Goal: Task Accomplishment & Management: Manage account settings

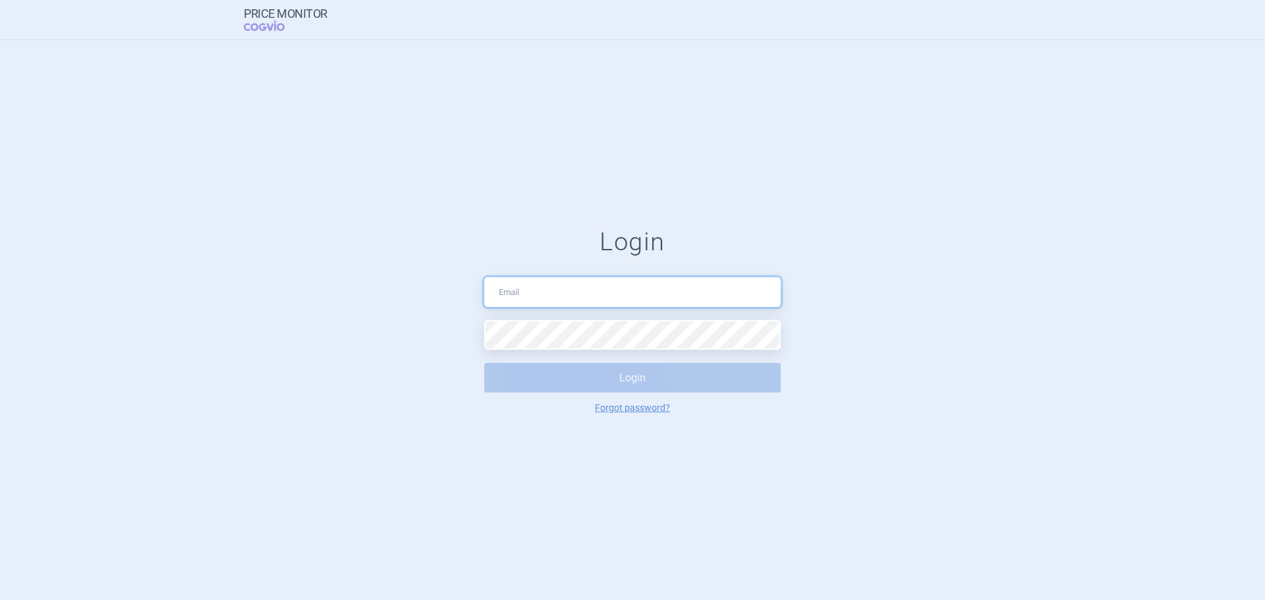
type input "[EMAIL_ADDRESS][DOMAIN_NAME]"
click at [524, 389] on button "Login" at bounding box center [632, 378] width 296 height 30
select select "mah"
select select "country"
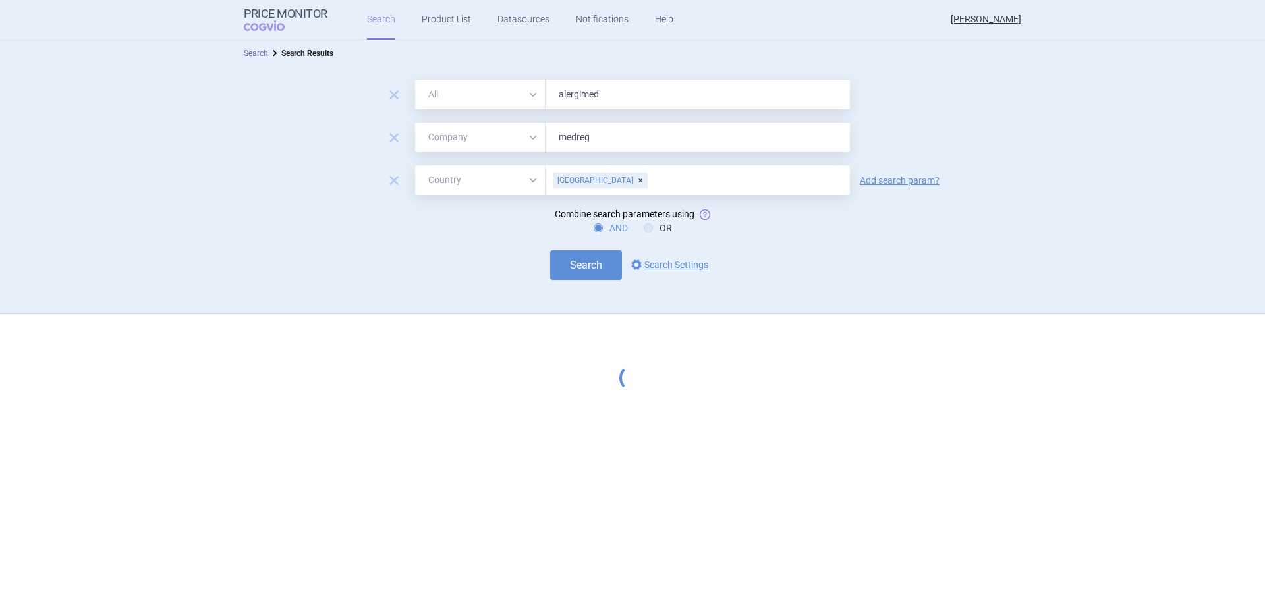
click at [609, 94] on input "alergimed" at bounding box center [697, 95] width 304 height 30
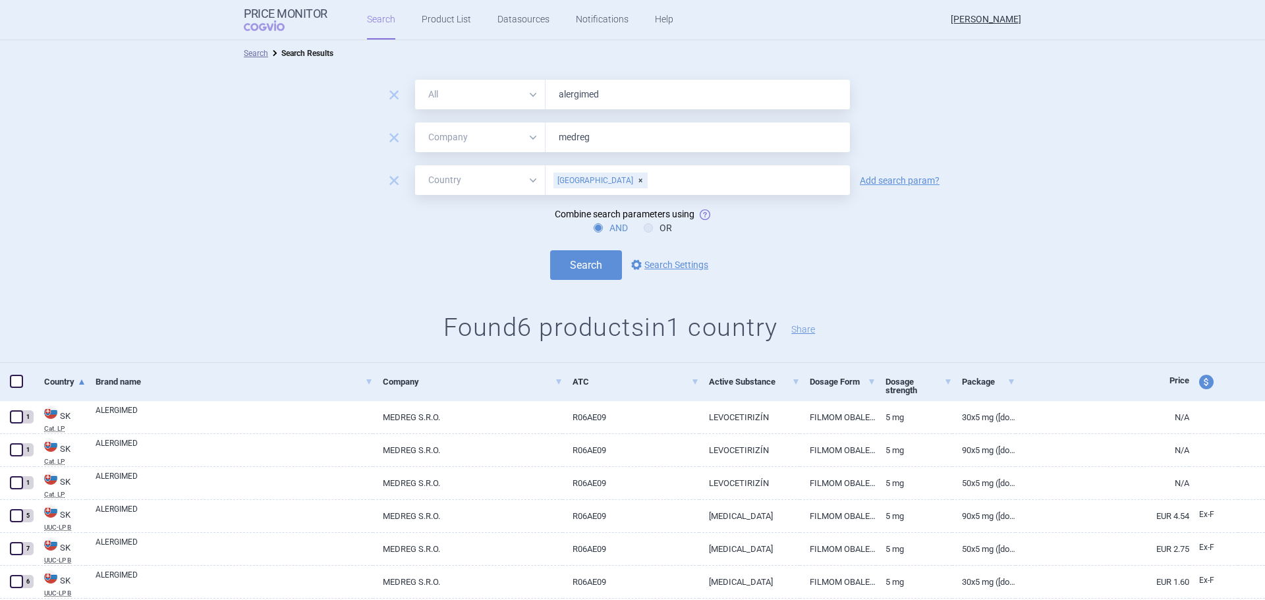
click at [385, 176] on span "remove" at bounding box center [394, 180] width 18 height 18
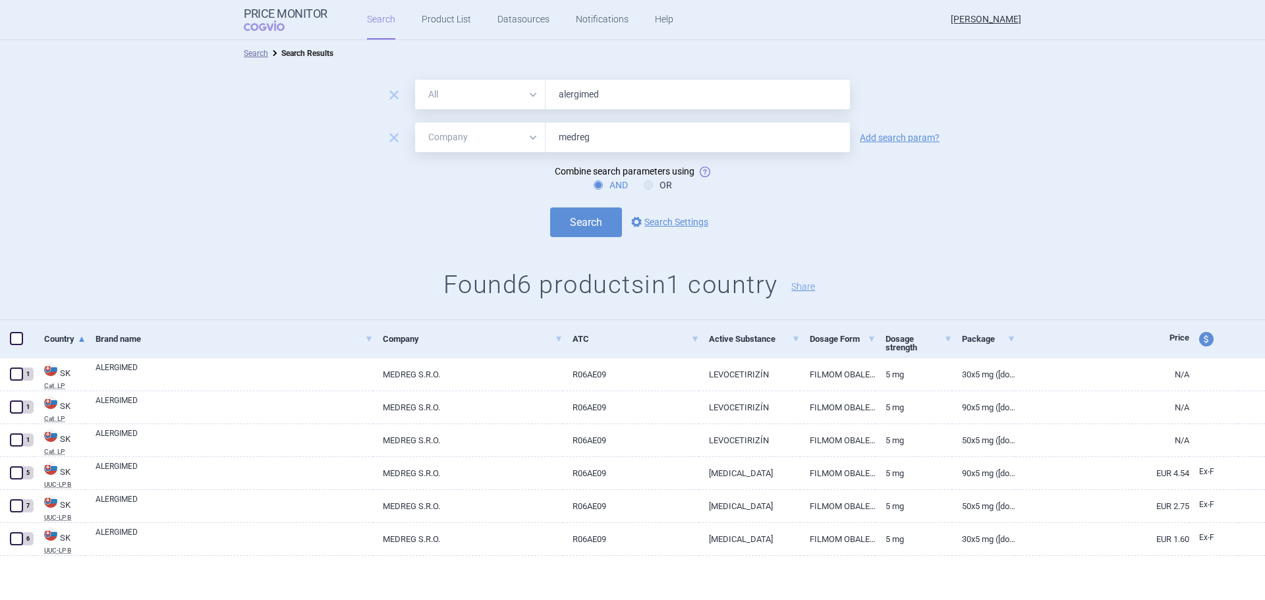
drag, startPoint x: 601, startPoint y: 69, endPoint x: 606, endPoint y: 84, distance: 15.8
click at [601, 67] on div "remove All Brand Name ATC Company Active Substance Country Newer than alergimed…" at bounding box center [632, 194] width 1265 height 254
click at [603, 96] on input "alergimed" at bounding box center [697, 95] width 304 height 30
click at [613, 88] on input "alergimed" at bounding box center [697, 95] width 304 height 30
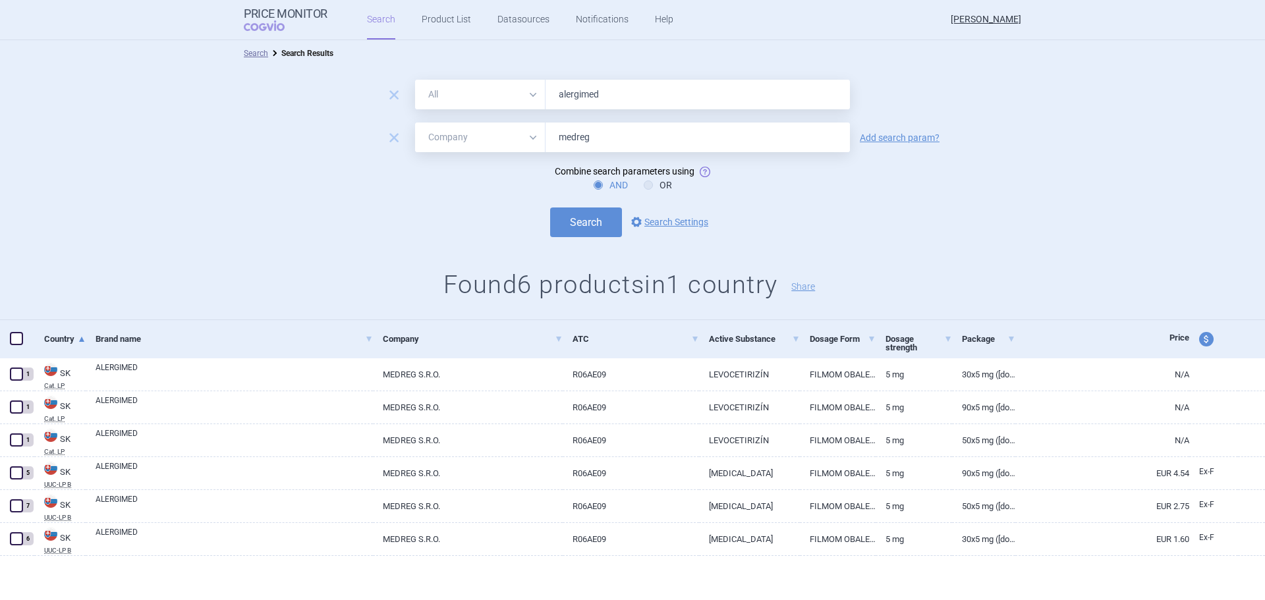
click at [613, 88] on input "alergimed" at bounding box center [697, 95] width 304 height 30
type input "[MEDICAL_DATA]"
click at [550, 207] on button "Search" at bounding box center [586, 222] width 72 height 30
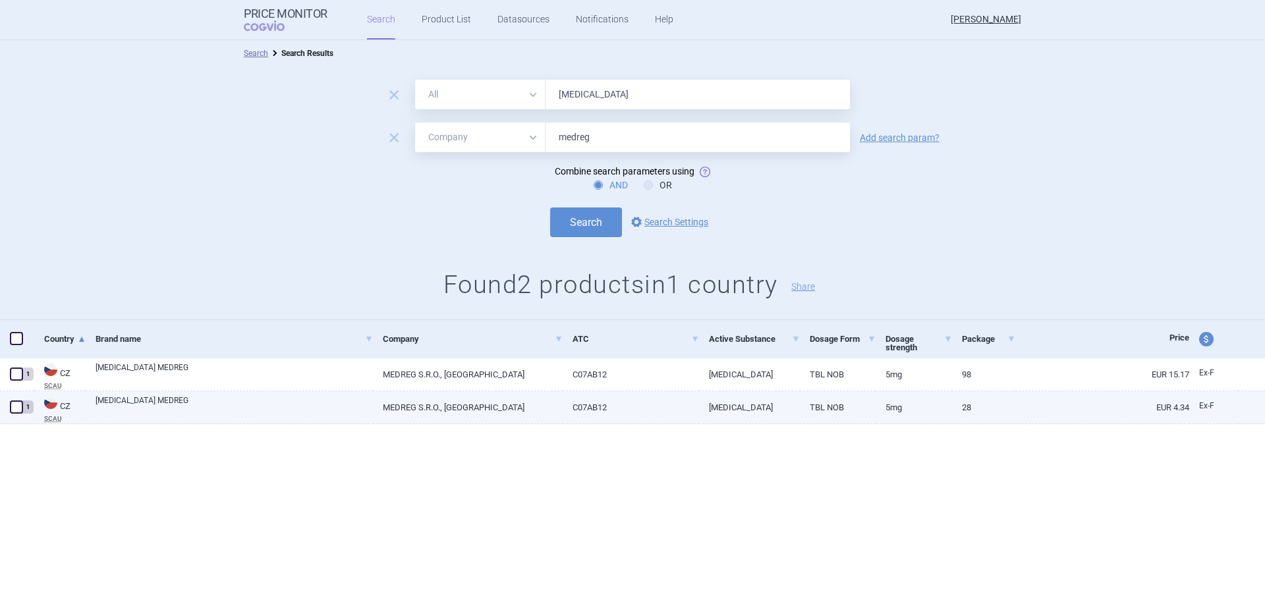
click at [20, 410] on span at bounding box center [16, 407] width 13 height 13
checkbox input "true"
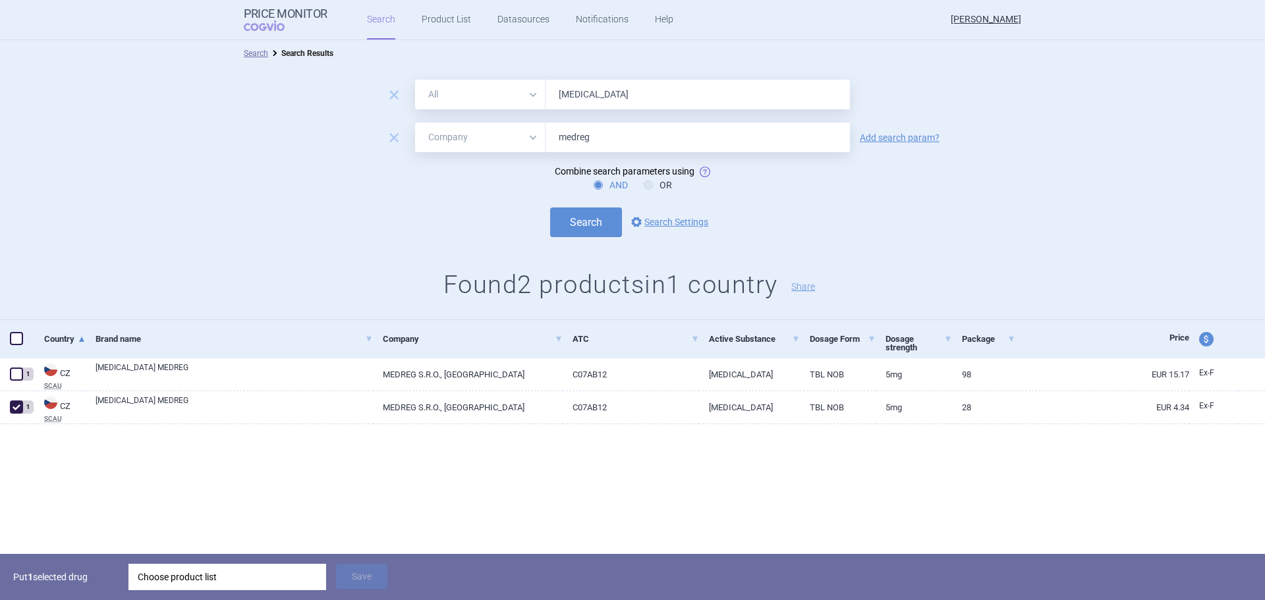
click at [188, 577] on div "Choose product list" at bounding box center [227, 577] width 179 height 26
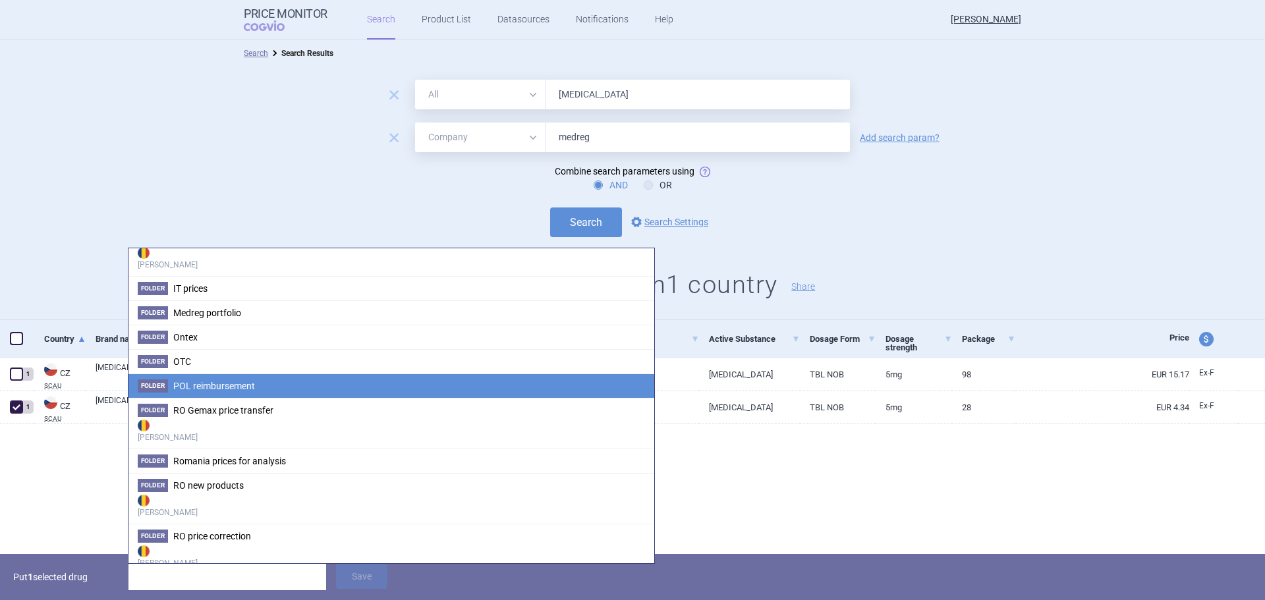
click at [223, 377] on li "Folder POL reimbursement" at bounding box center [391, 385] width 526 height 24
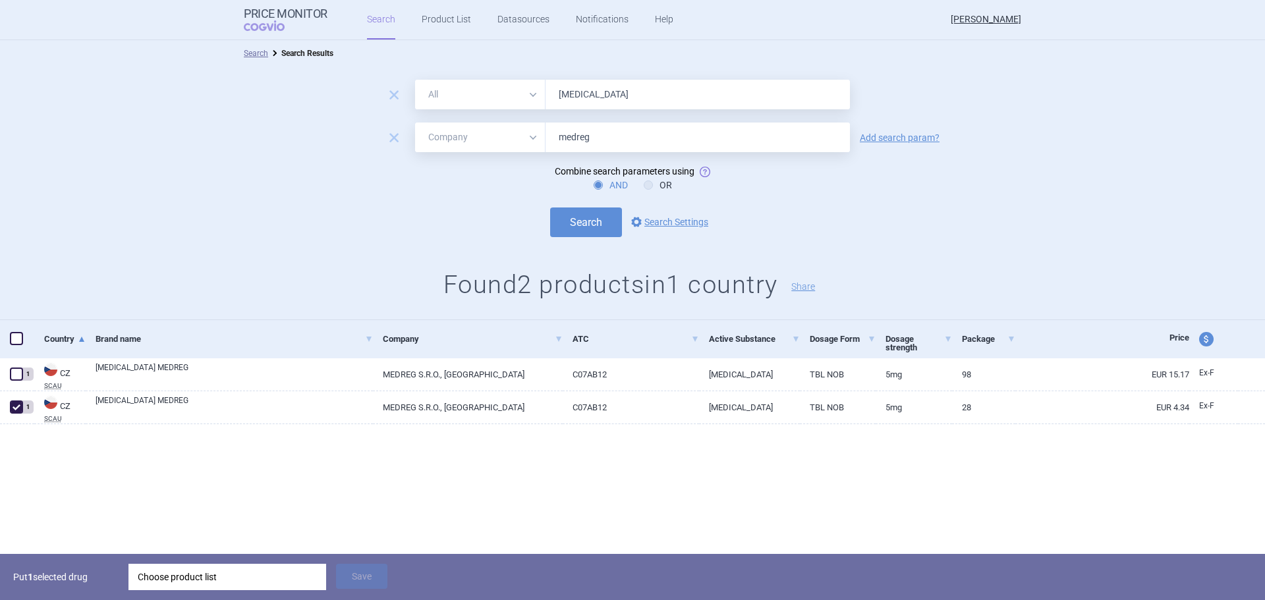
click at [267, 155] on form "remove All Brand Name ATC Company Active Substance Country Newer than [MEDICAL_…" at bounding box center [632, 158] width 1265 height 157
click at [202, 580] on div "Choose product list" at bounding box center [227, 577] width 179 height 26
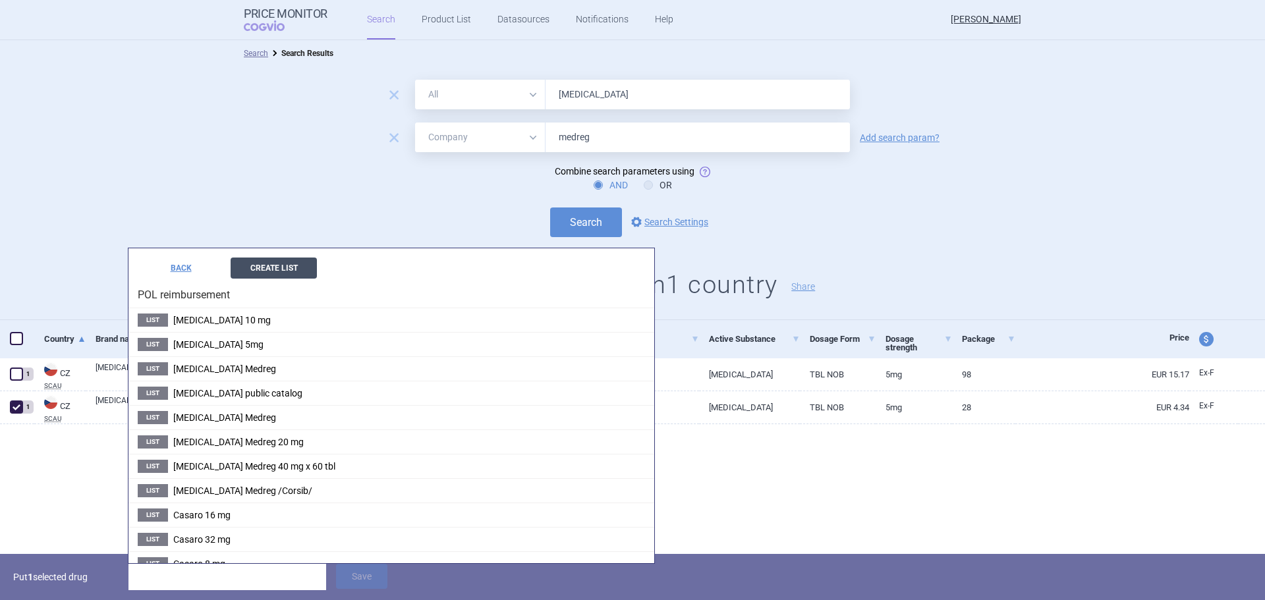
click at [262, 269] on button "Create List" at bounding box center [274, 268] width 86 height 21
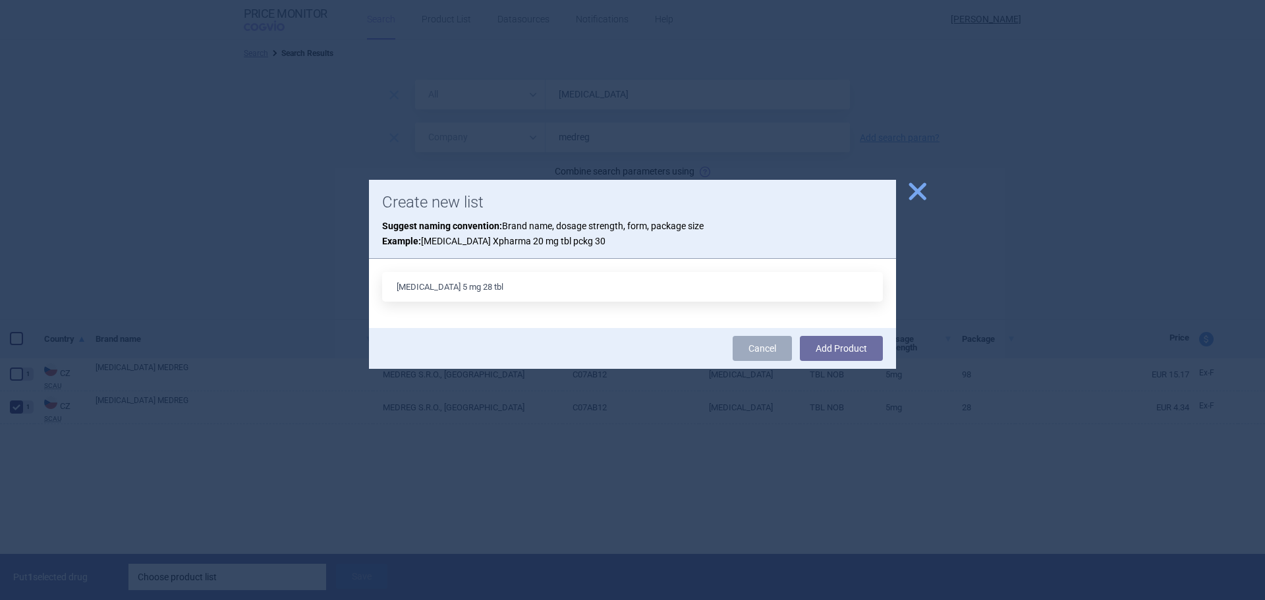
type input "[MEDICAL_DATA] 5 mg 28 tbl"
click at [800, 336] on button "Add Product" at bounding box center [841, 348] width 83 height 25
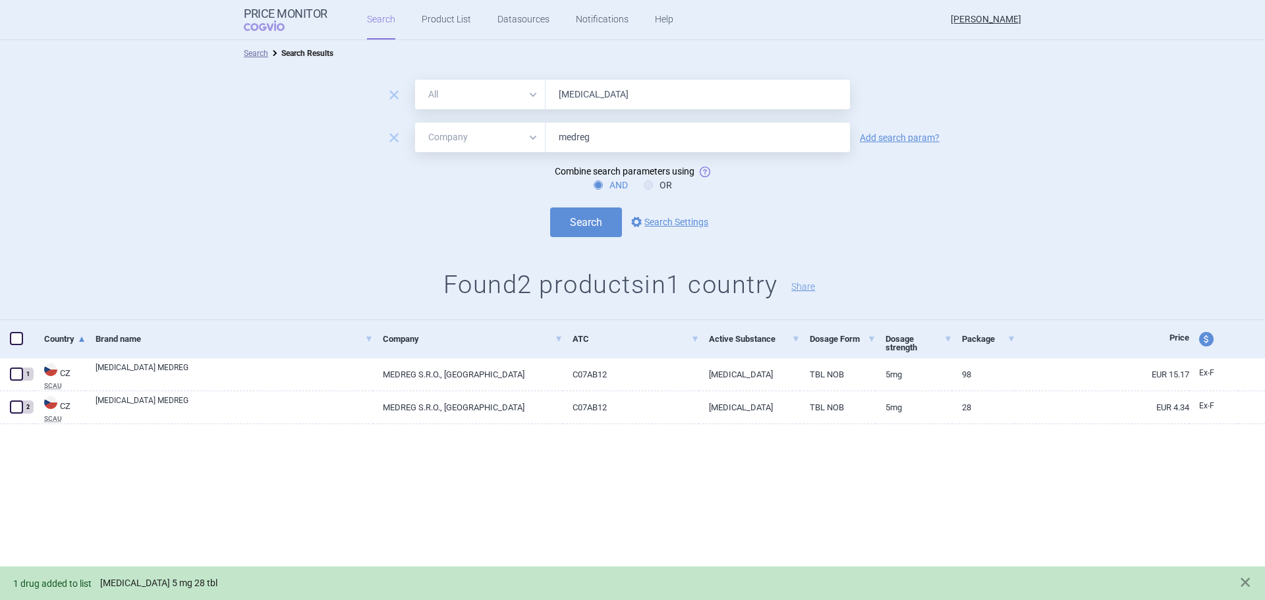
click at [155, 583] on link "[MEDICAL_DATA] 5 mg 28 tbl" at bounding box center [158, 583] width 117 height 11
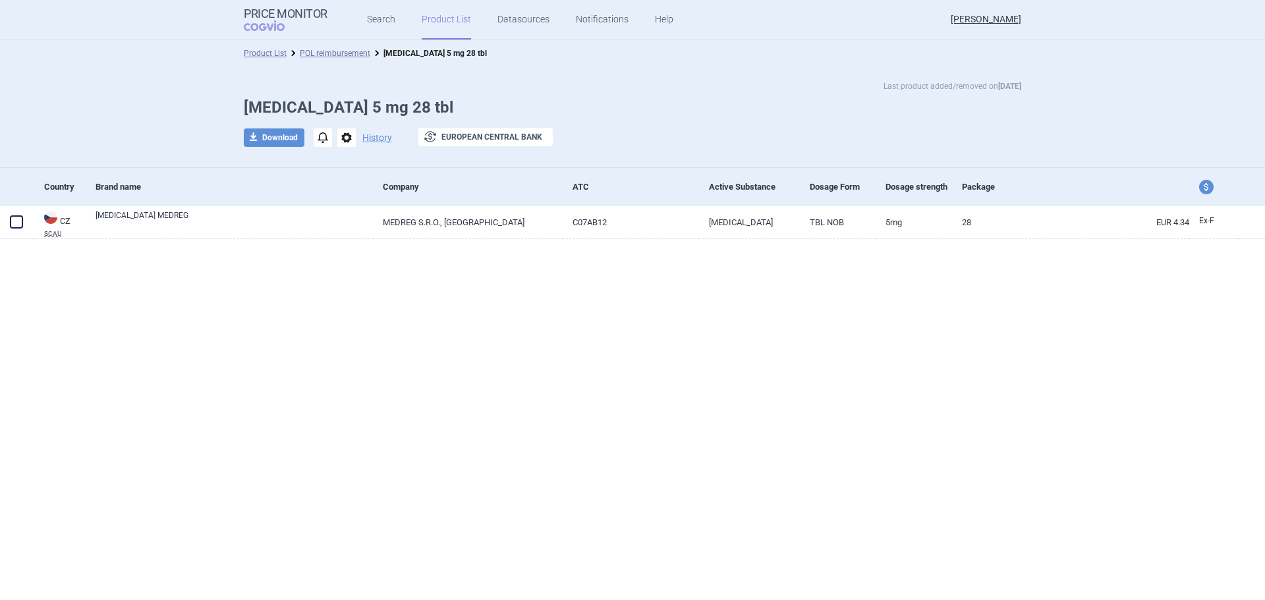
select select "mah"
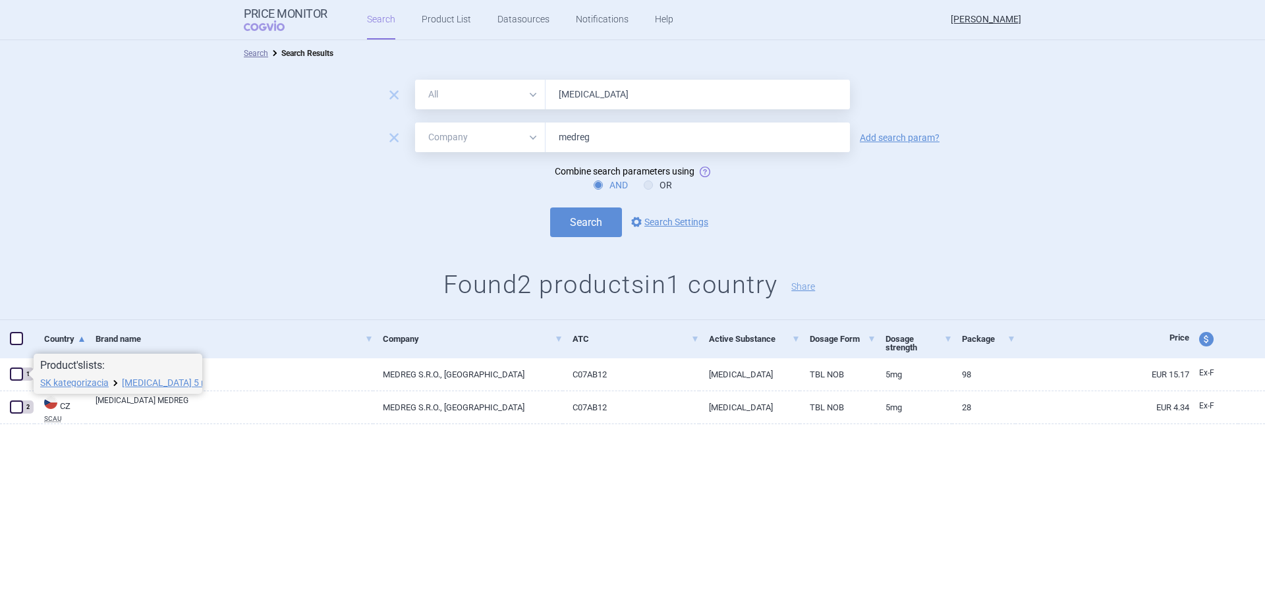
click at [28, 371] on span at bounding box center [28, 374] width 11 height 11
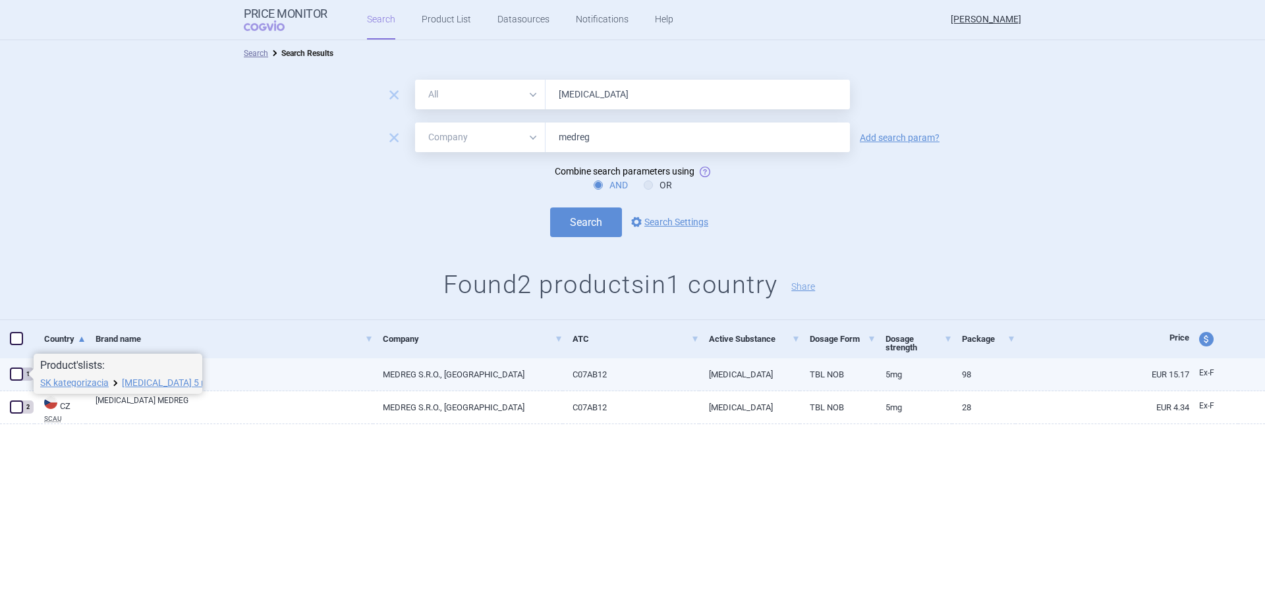
click at [8, 367] on div "1" at bounding box center [17, 374] width 34 height 33
click at [14, 371] on span at bounding box center [16, 374] width 13 height 13
checkbox input "true"
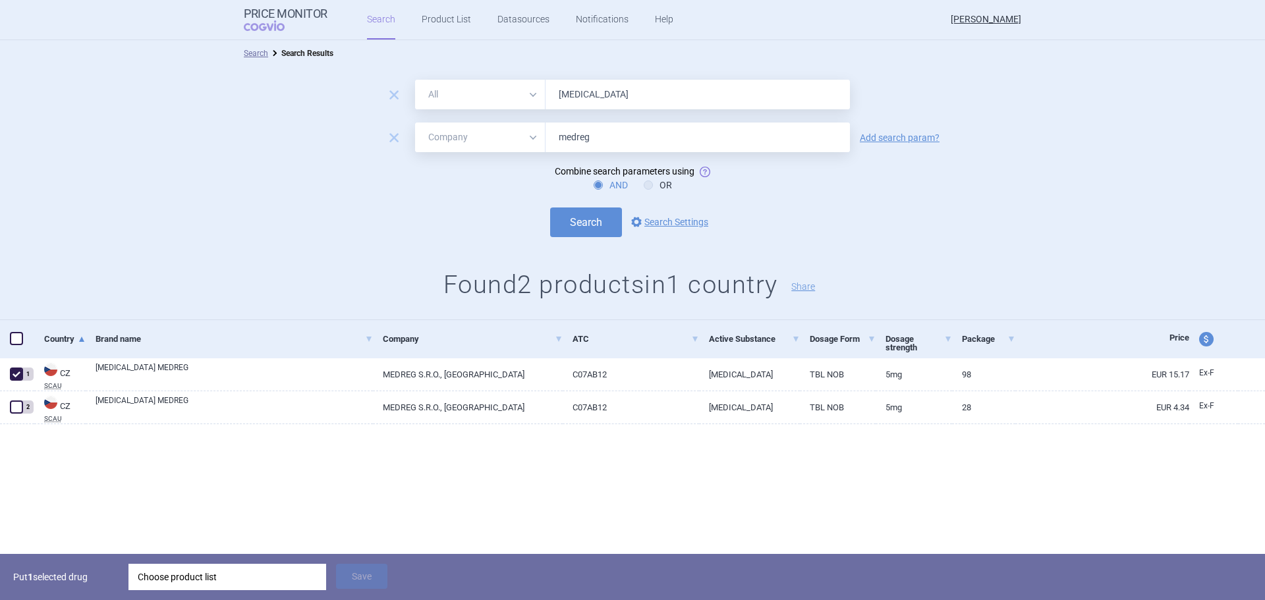
click at [202, 575] on div "Choose product list" at bounding box center [227, 577] width 179 height 26
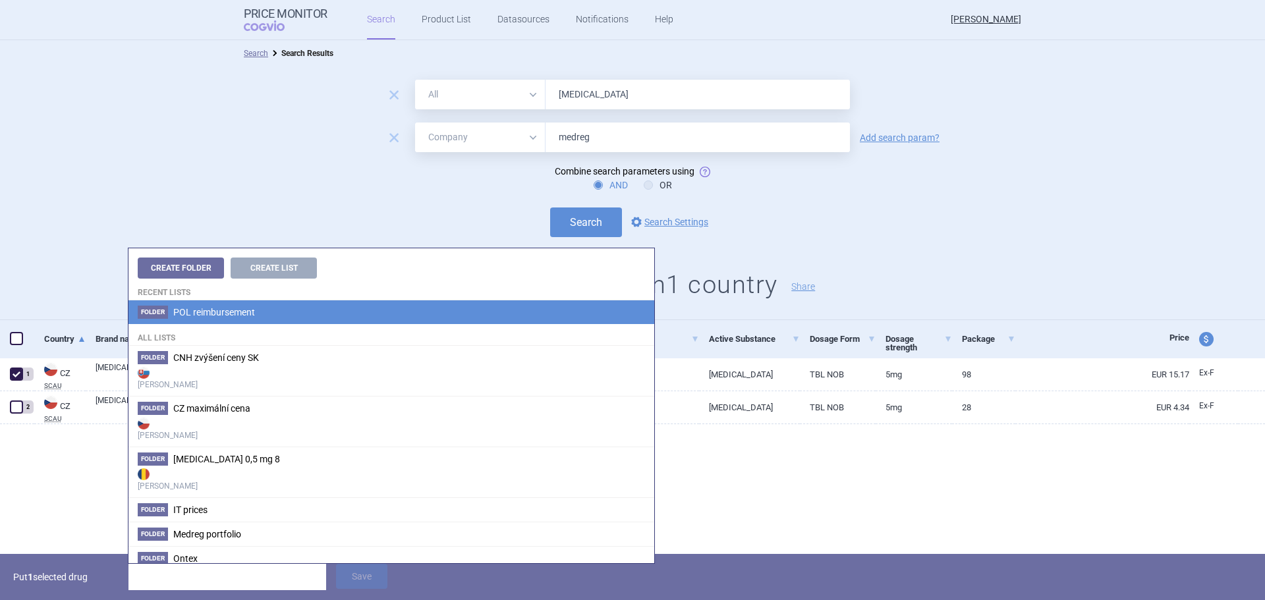
click at [211, 317] on span "POL reimbursement" at bounding box center [214, 312] width 82 height 11
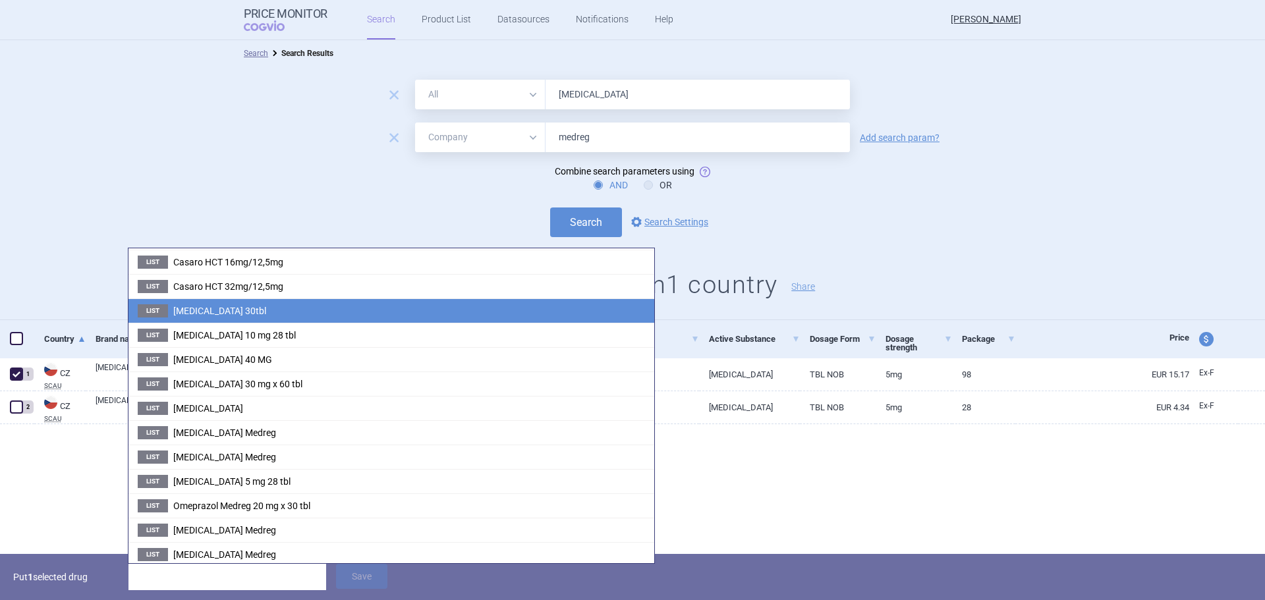
scroll to position [329, 0]
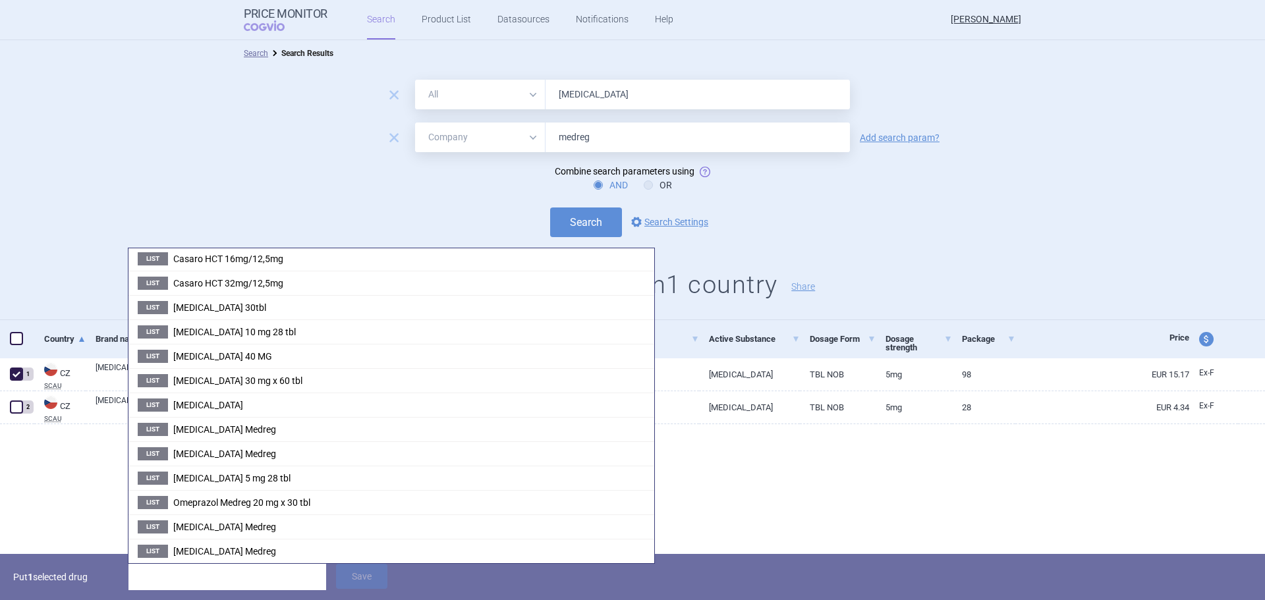
drag, startPoint x: 234, startPoint y: 475, endPoint x: 248, endPoint y: 478, distance: 14.7
click at [235, 475] on span "[MEDICAL_DATA] 5 mg 28 tbl" at bounding box center [231, 478] width 117 height 11
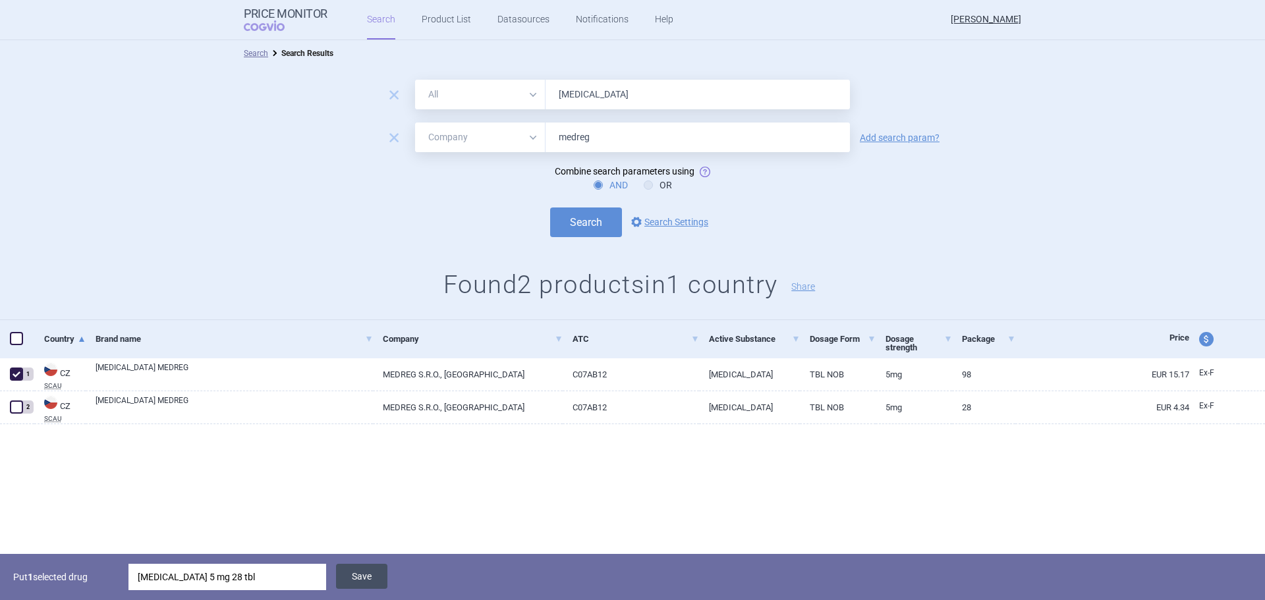
click at [377, 578] on button "Save" at bounding box center [361, 576] width 51 height 25
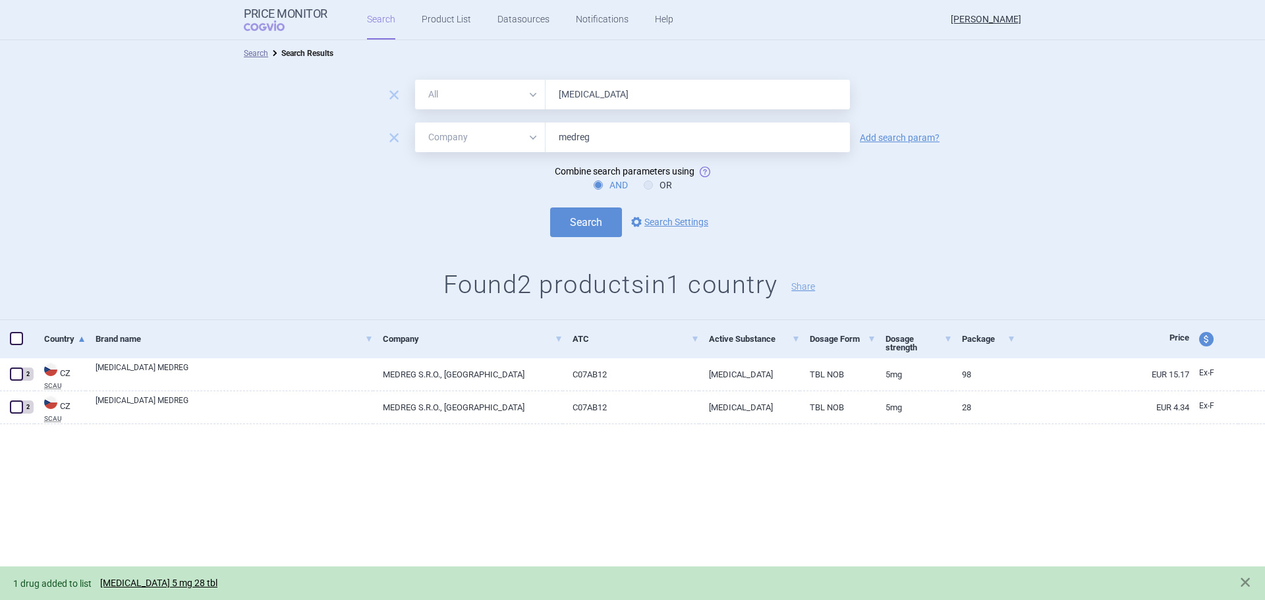
click at [124, 566] on div "Search Search Results remove All Brand Name ATC Company Active Substance Countr…" at bounding box center [632, 320] width 1265 height 560
click at [131, 587] on link "[MEDICAL_DATA] 5 mg 28 tbl" at bounding box center [158, 583] width 117 height 11
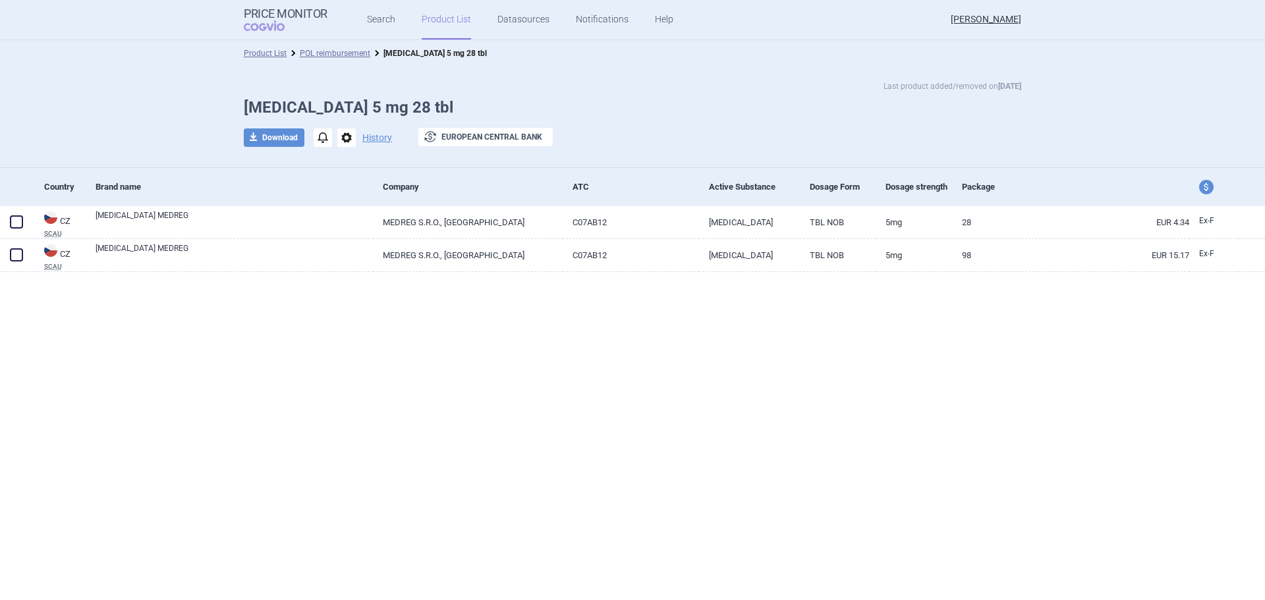
click at [1207, 185] on span "price and currency" at bounding box center [1206, 187] width 14 height 14
select select "ex-factory"
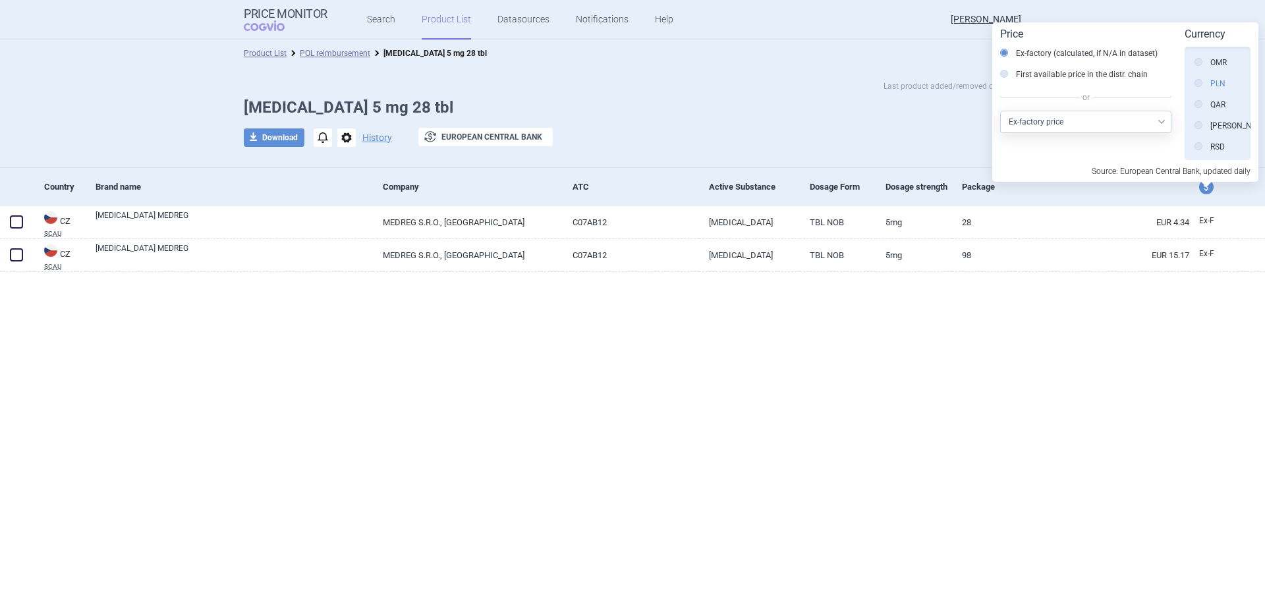
scroll to position [631, 0]
click at [1202, 85] on label "PLN" at bounding box center [1209, 84] width 31 height 13
click at [1202, 85] on input "PLN" at bounding box center [1201, 84] width 13 height 13
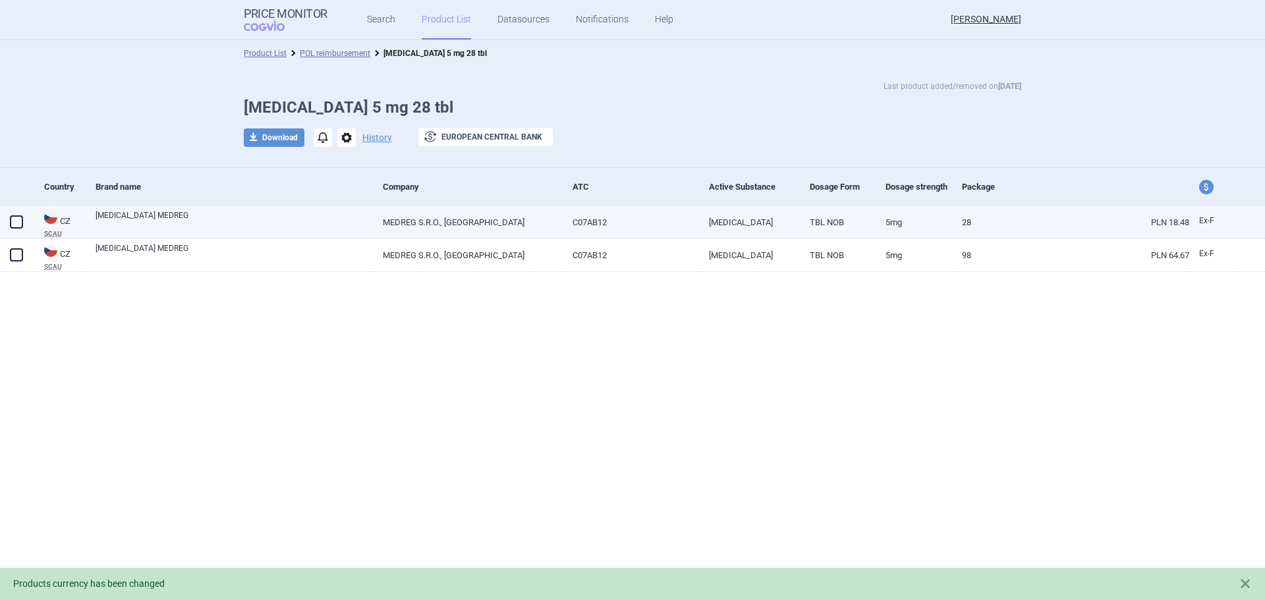
click at [20, 215] on span at bounding box center [16, 221] width 13 height 13
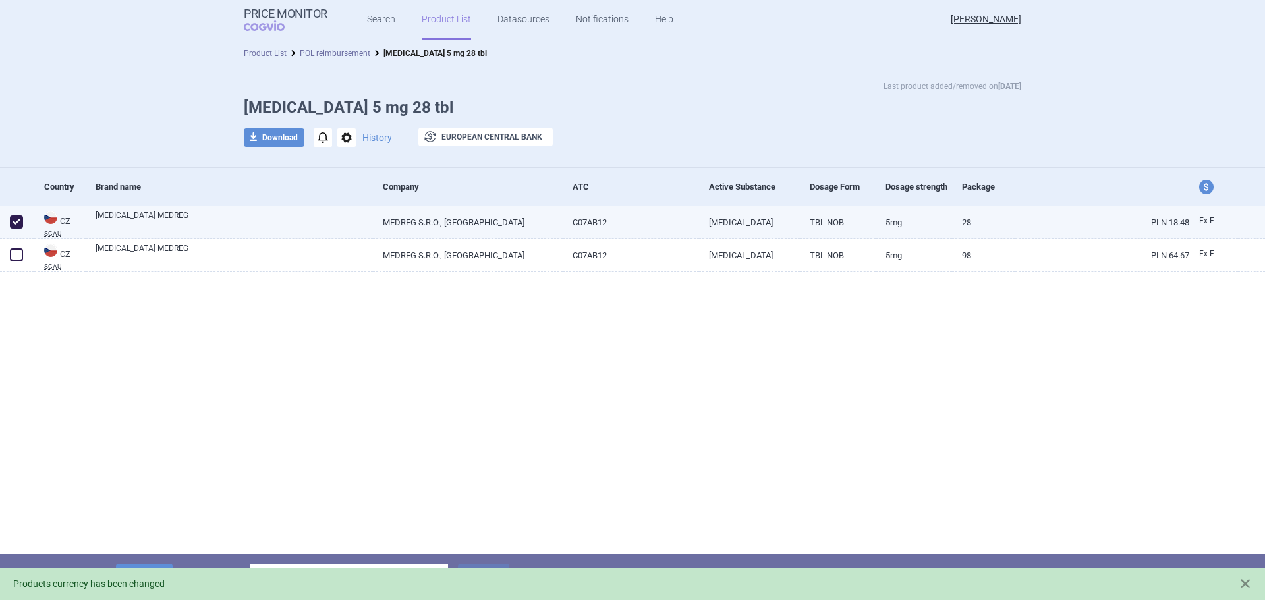
checkbox input "true"
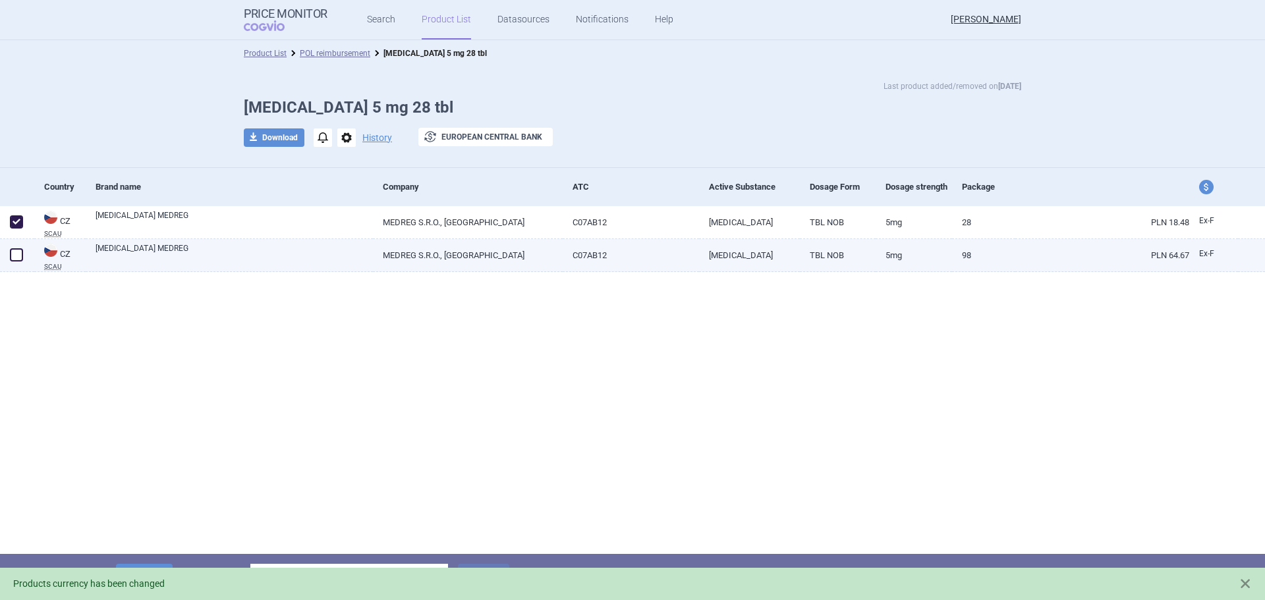
click at [13, 250] on span at bounding box center [16, 254] width 13 height 13
checkbox input "true"
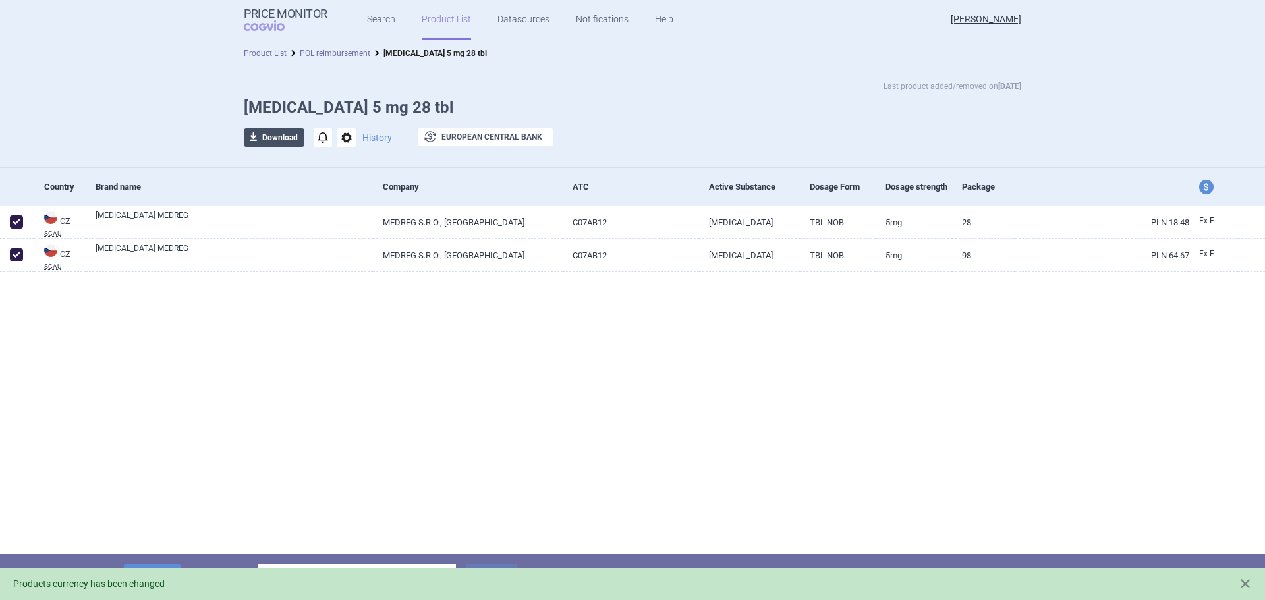
click at [259, 140] on span "download" at bounding box center [253, 137] width 18 height 18
select select "PLN"
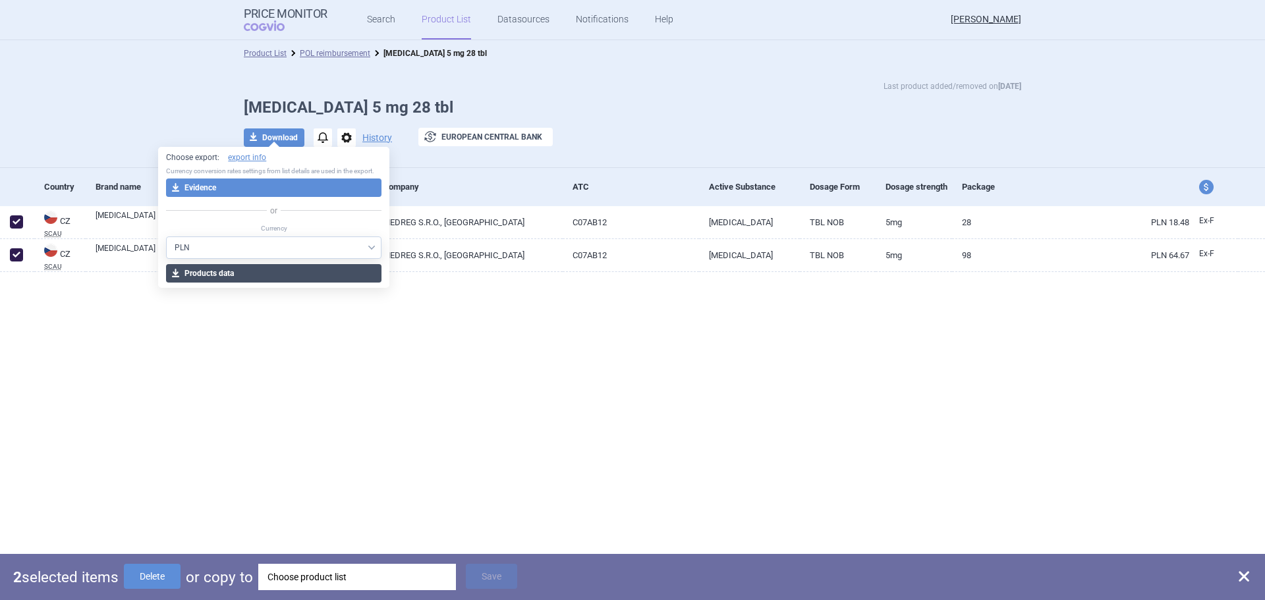
click at [259, 276] on button "download Products data" at bounding box center [273, 273] width 215 height 18
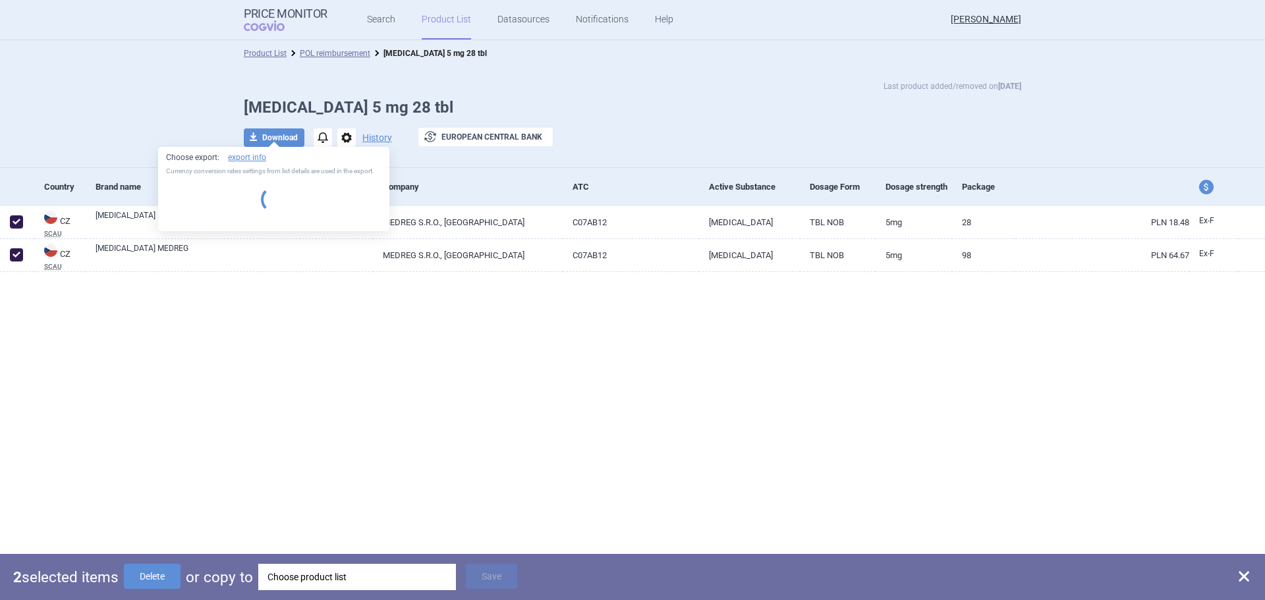
select select "PLN"
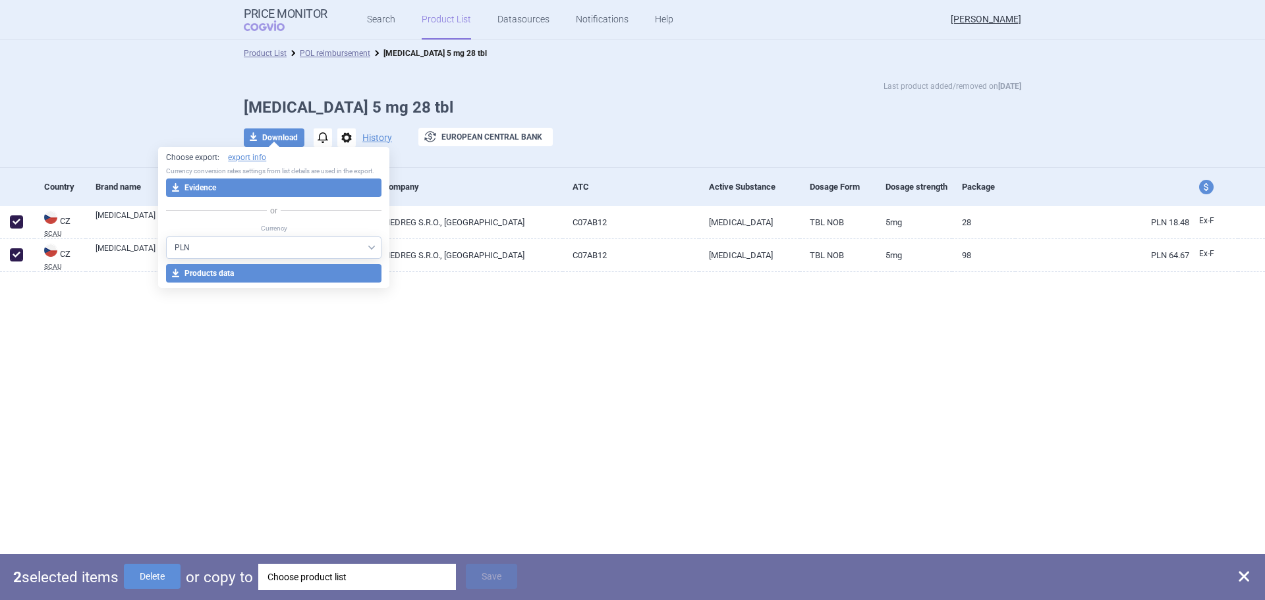
click at [397, 414] on div "Product List POL reimbursement [MEDICAL_DATA] 5 mg 28 tbl Last product added/re…" at bounding box center [632, 320] width 1265 height 560
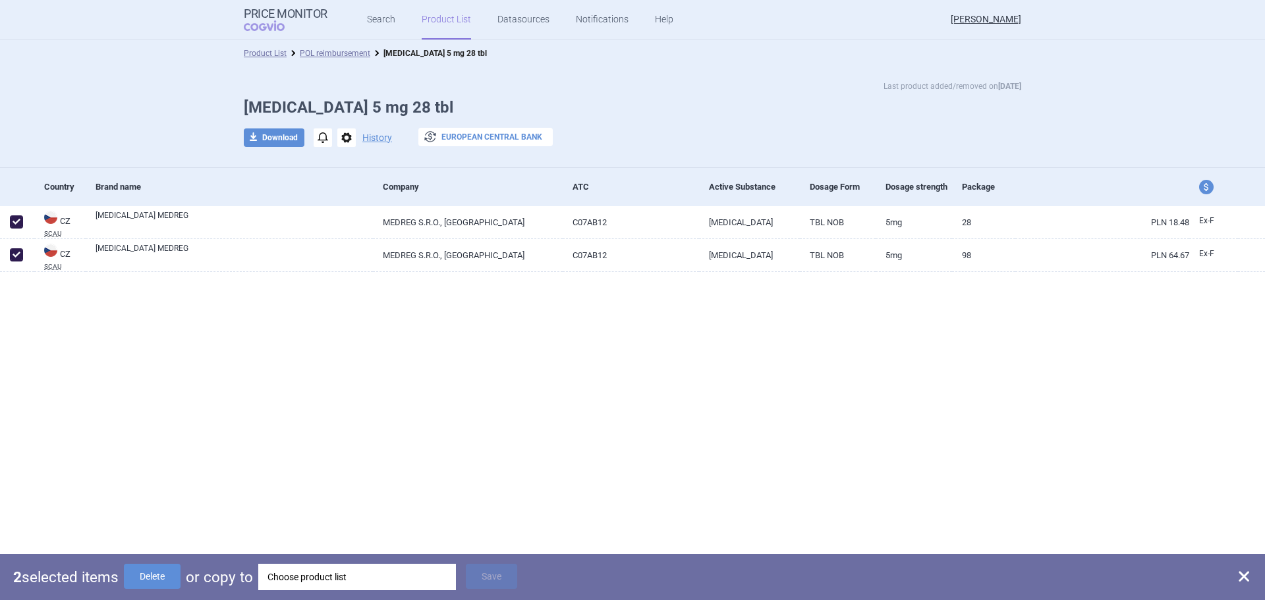
click at [456, 134] on button "exchange European Central Bank" at bounding box center [485, 137] width 134 height 18
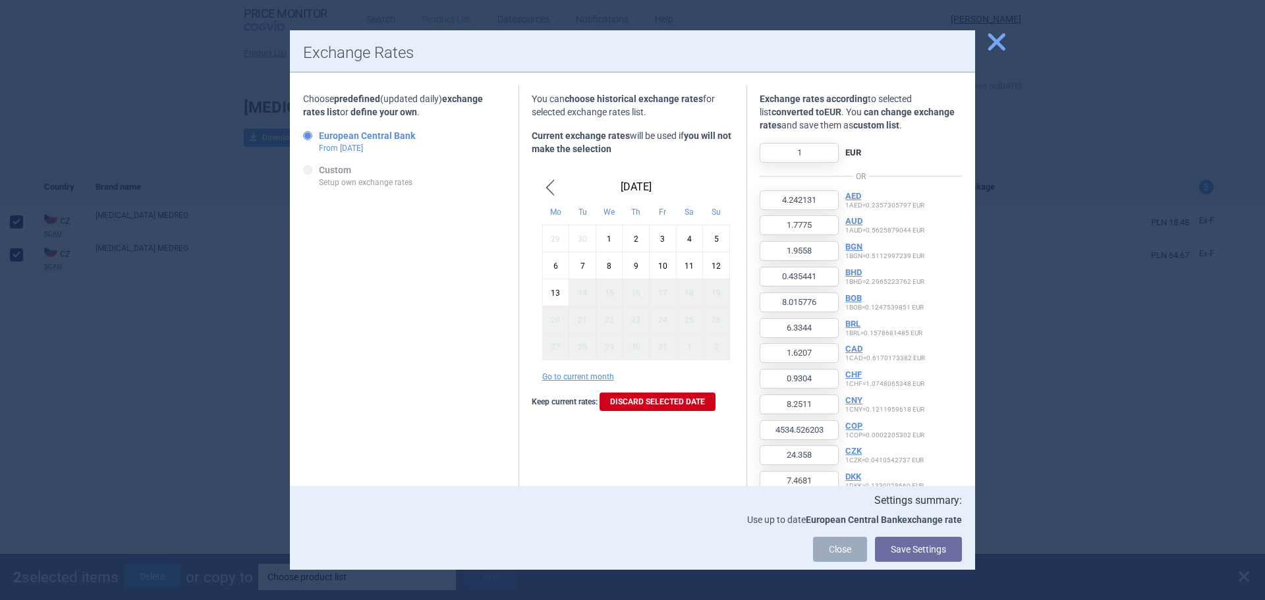
click at [605, 239] on div "1" at bounding box center [608, 238] width 27 height 27
click at [1001, 42] on span "close" at bounding box center [996, 41] width 23 height 23
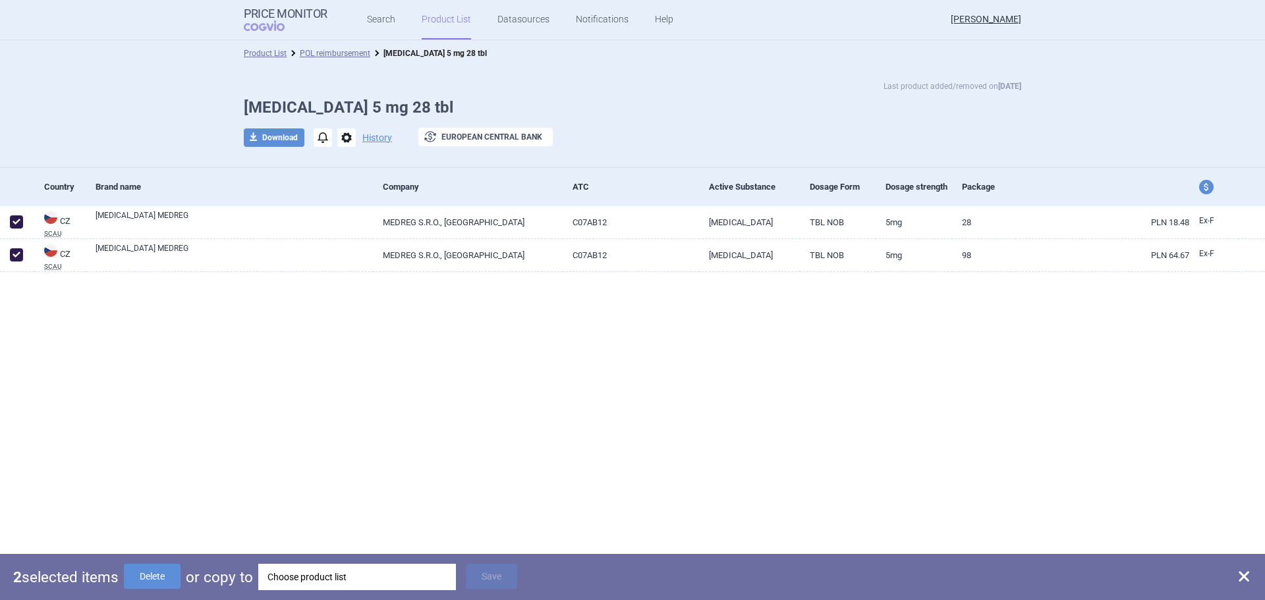
drag, startPoint x: 428, startPoint y: 514, endPoint x: 372, endPoint y: 521, distance: 56.5
click at [427, 514] on div "Product List POL reimbursement [MEDICAL_DATA] 5 mg 28 tbl Last product added/re…" at bounding box center [632, 320] width 1265 height 560
click at [1254, 576] on div "2 selected items Delete or copy to Choose product list Save" at bounding box center [632, 577] width 1265 height 46
click at [1251, 578] on span at bounding box center [1244, 576] width 16 height 16
checkbox input "false"
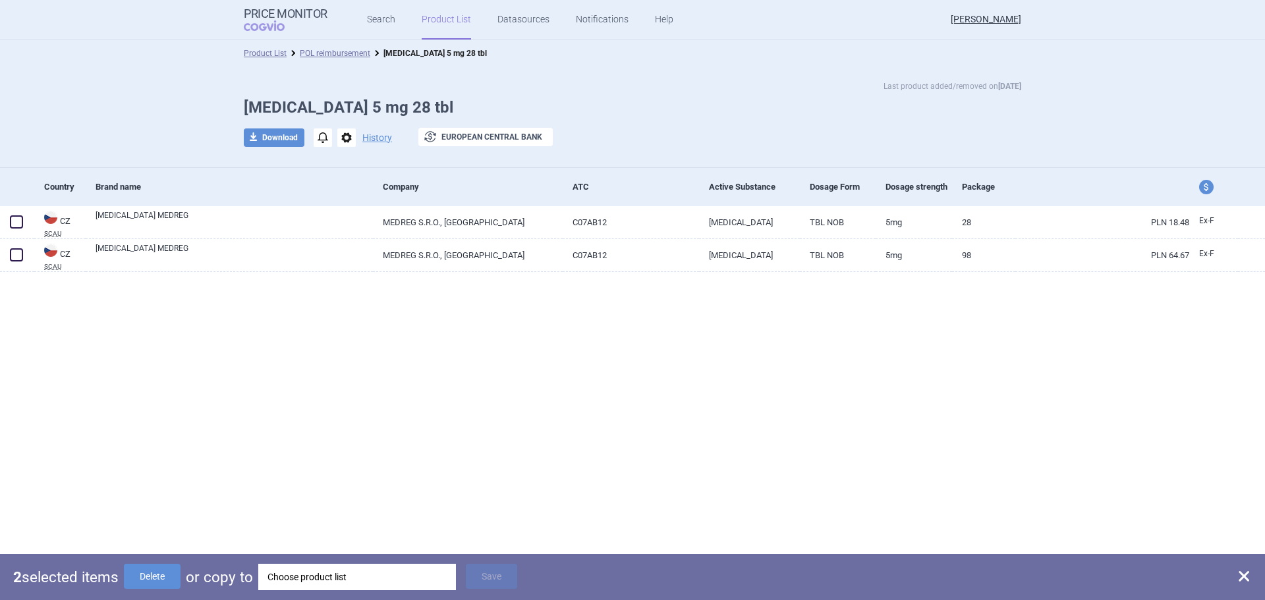
checkbox input "false"
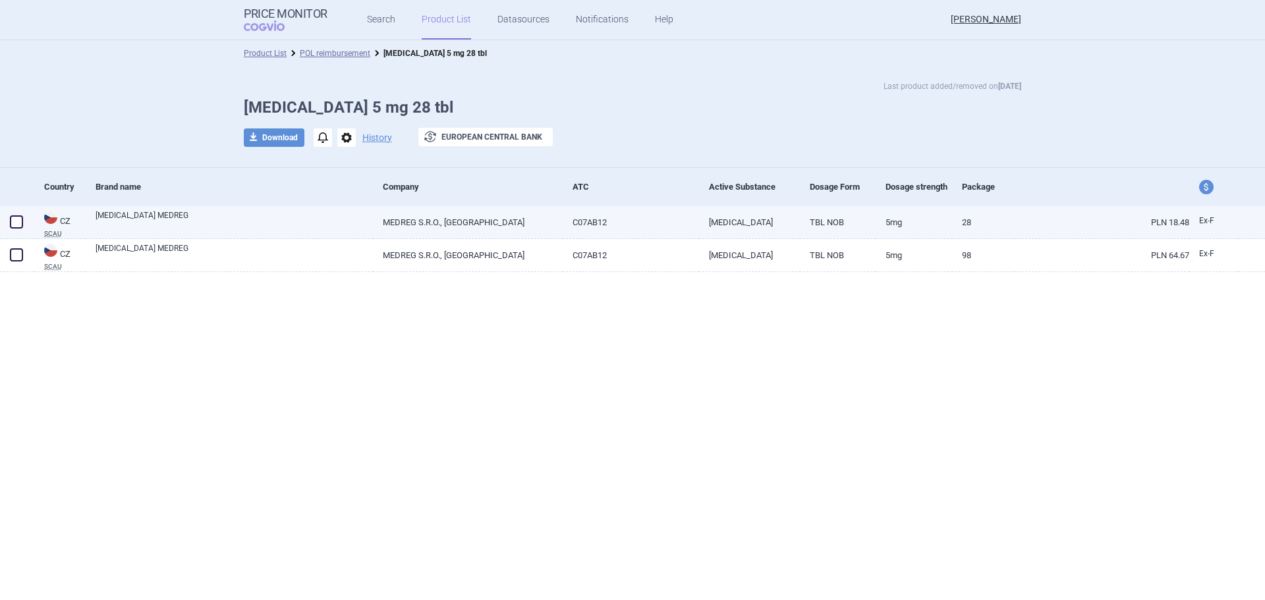
click at [188, 217] on link "[MEDICAL_DATA] MEDREG" at bounding box center [234, 221] width 277 height 24
select select "PLN"
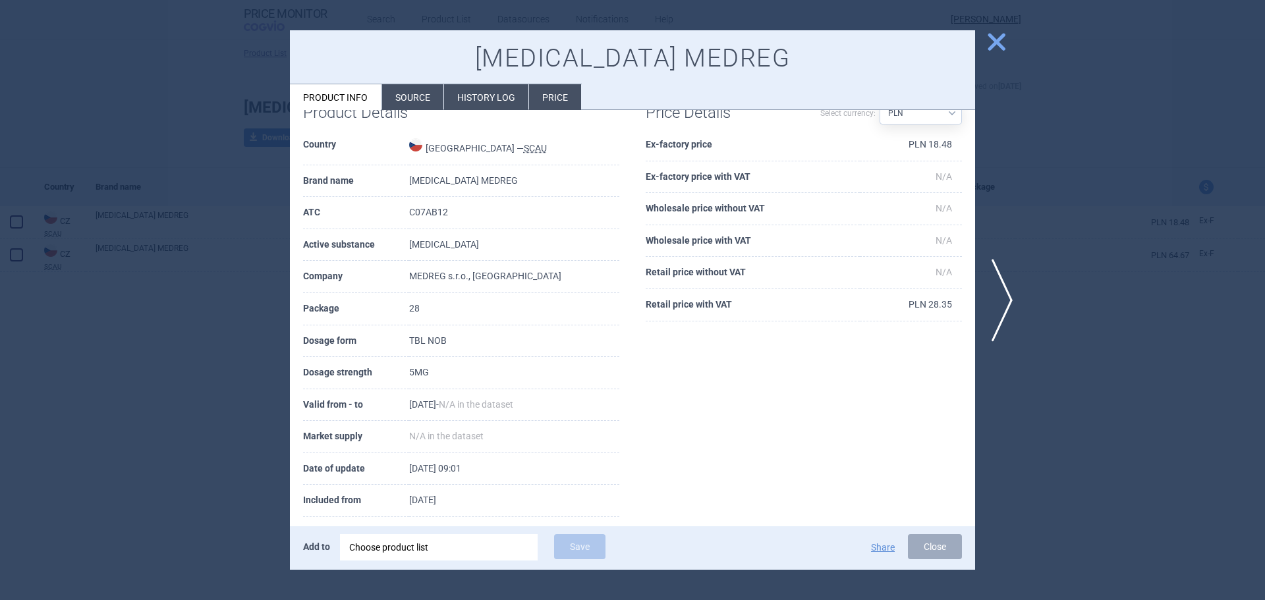
scroll to position [50, 0]
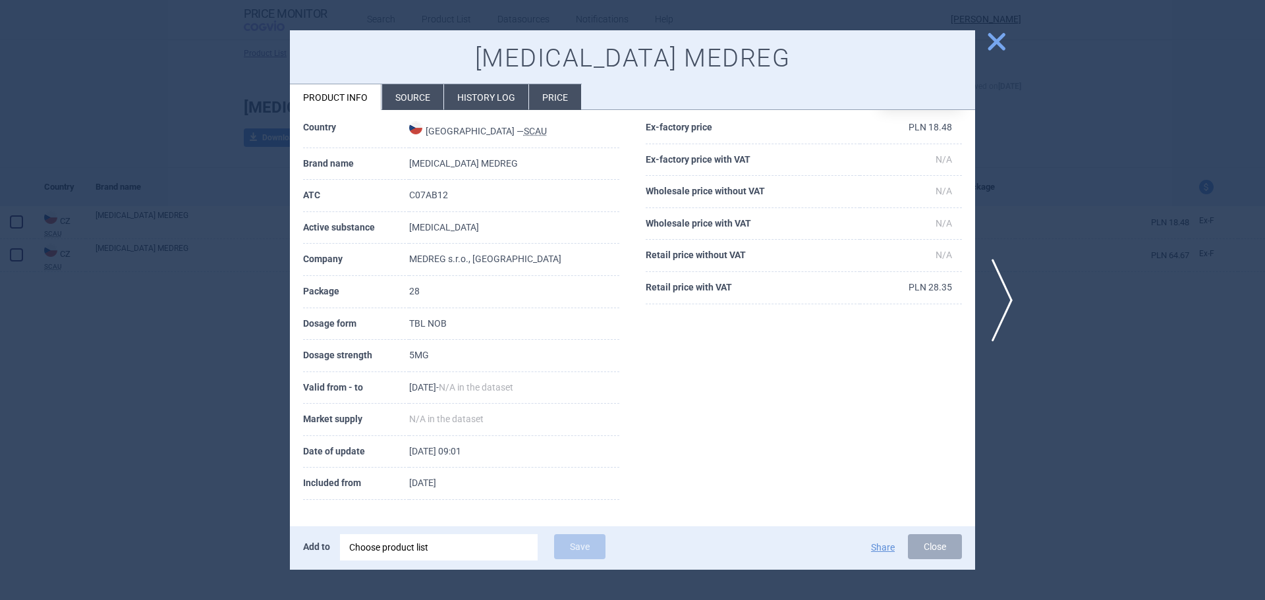
click at [996, 47] on span "close" at bounding box center [996, 41] width 23 height 23
